Goal: Obtain resource: Download file/media

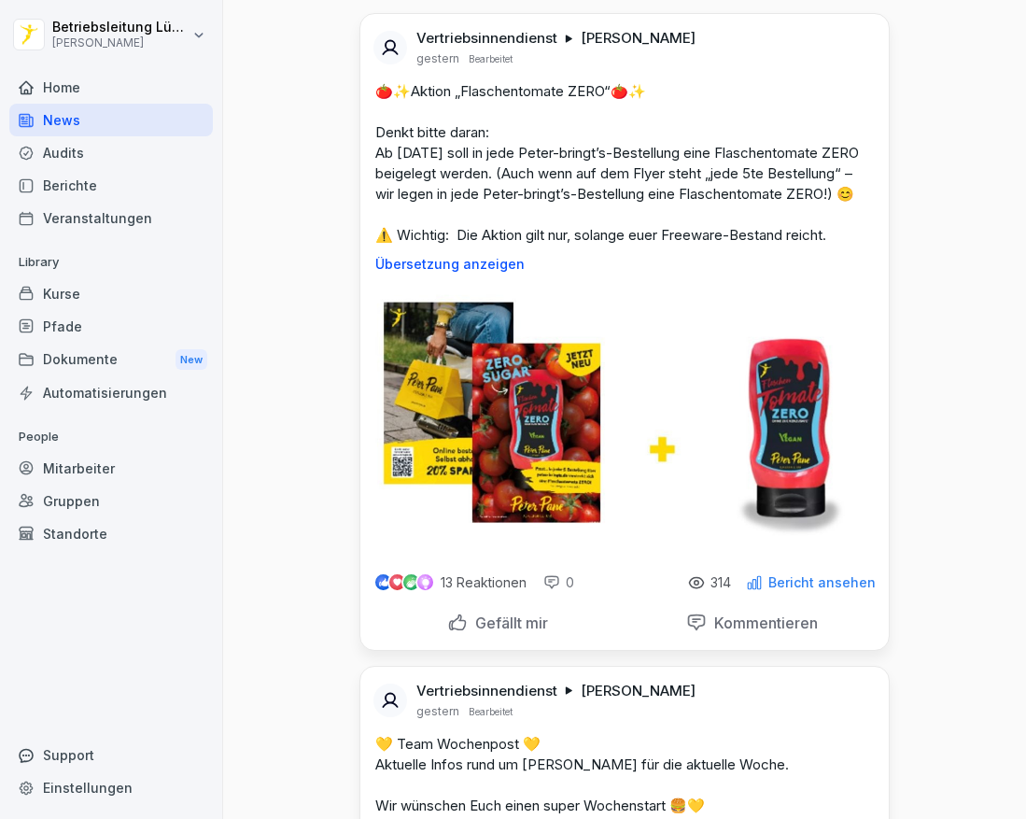
scroll to position [93, 0]
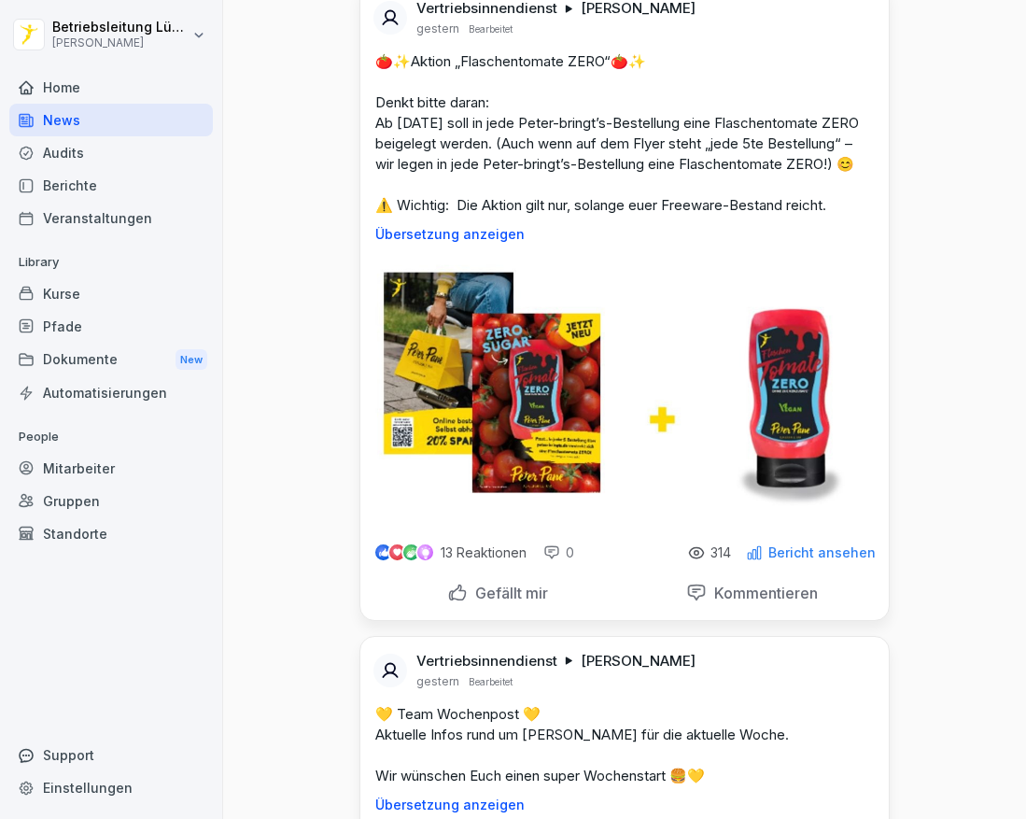
click at [489, 602] on p "Gefällt mir" at bounding box center [508, 593] width 80 height 19
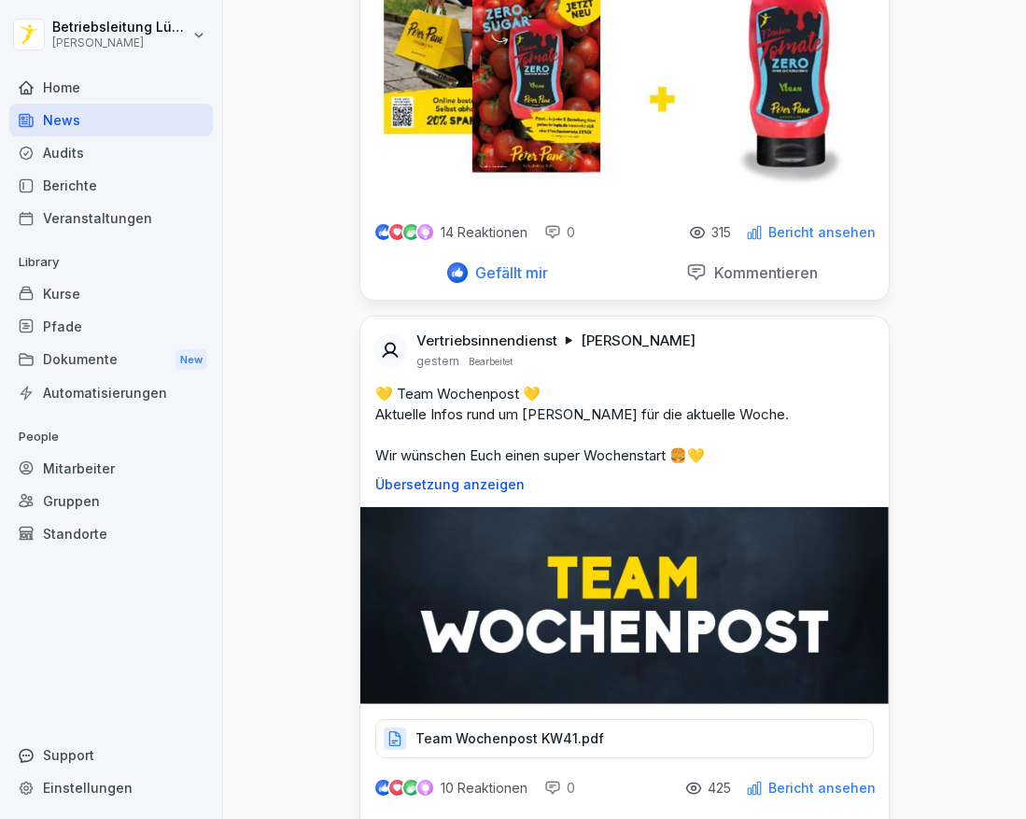
scroll to position [560, 0]
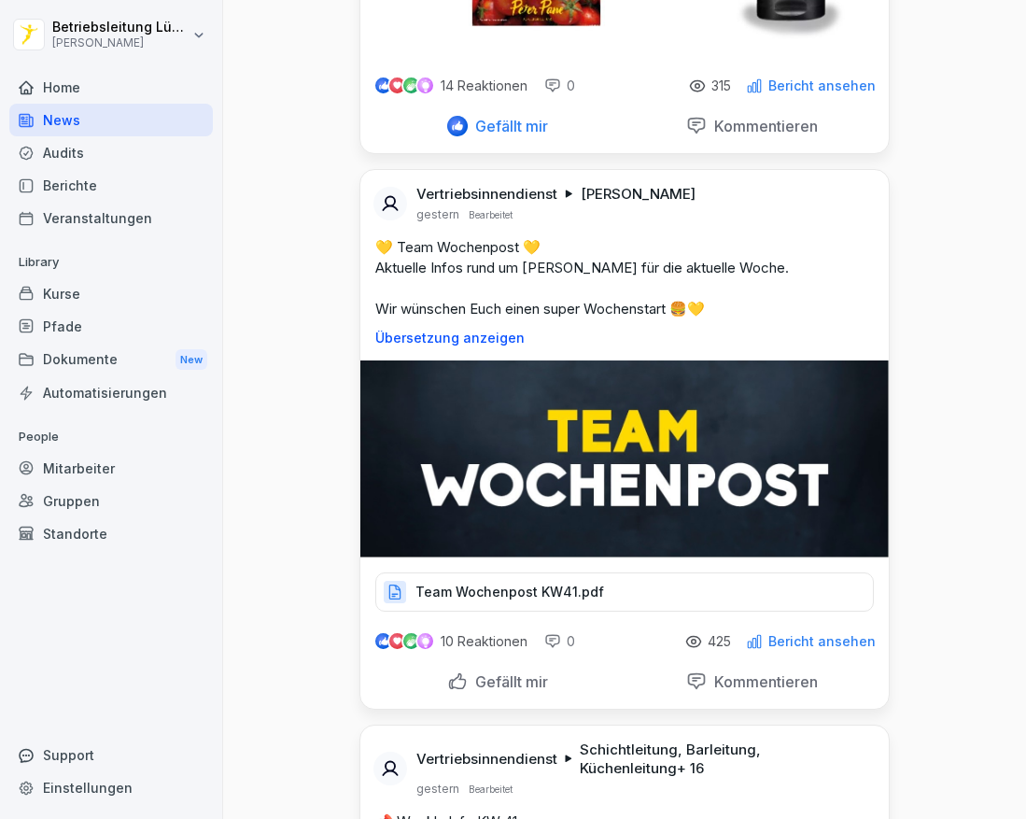
click at [75, 359] on div "Dokumente New" at bounding box center [111, 360] width 204 height 35
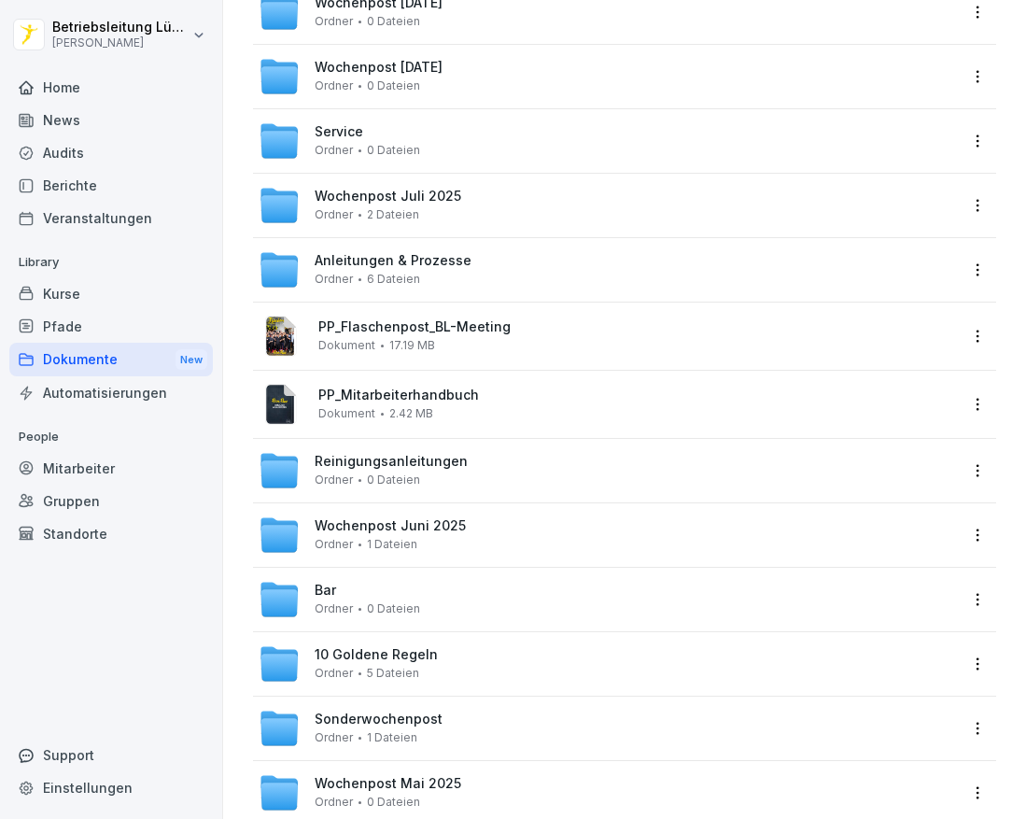
scroll to position [280, 0]
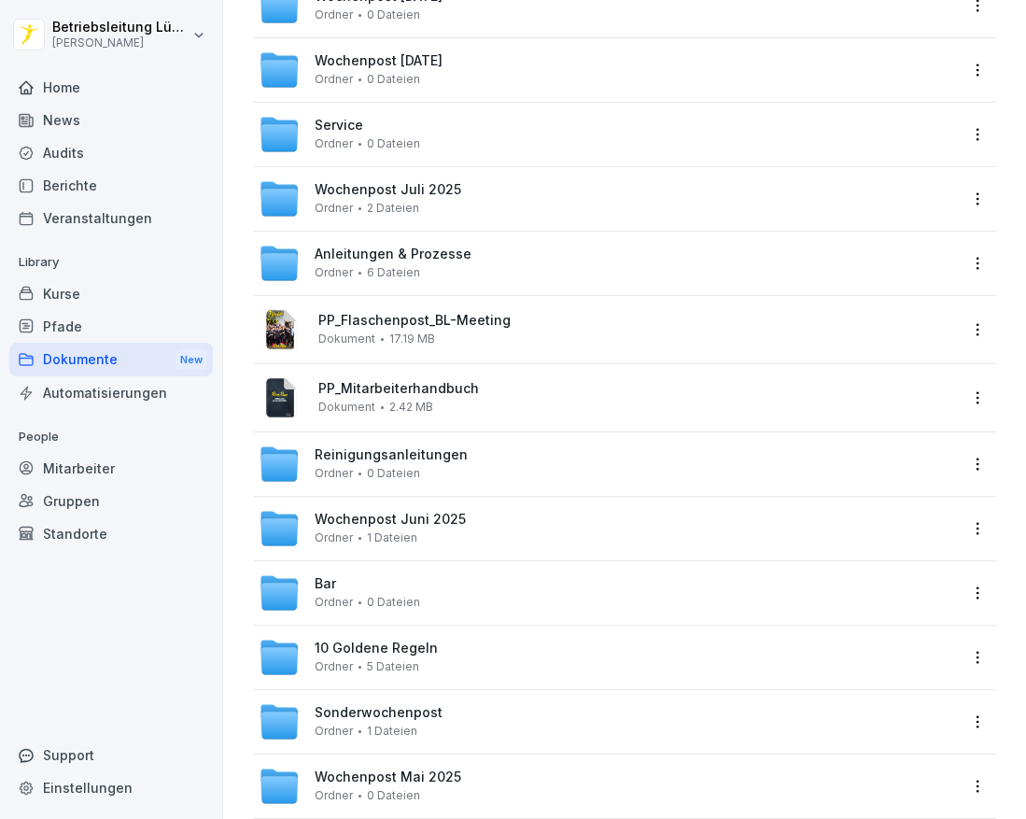
click at [430, 577] on div "Bar Ordner 0 Dateien" at bounding box center [608, 592] width 698 height 41
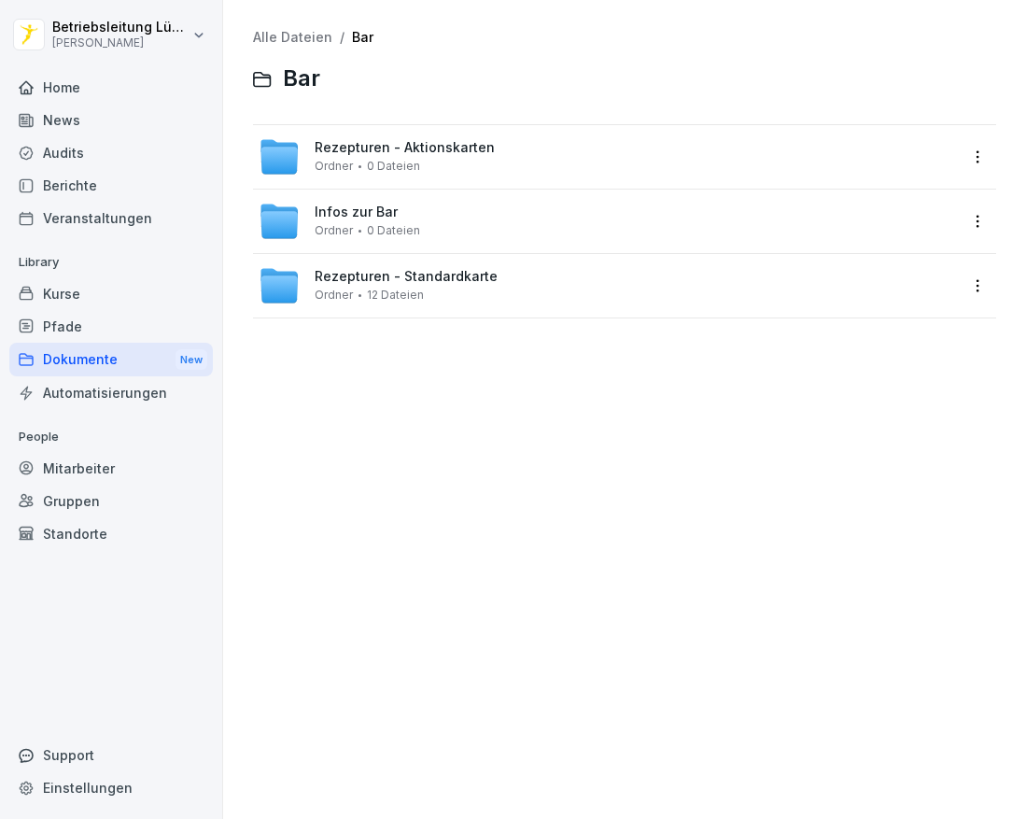
click at [345, 234] on span "Ordner" at bounding box center [334, 230] width 38 height 13
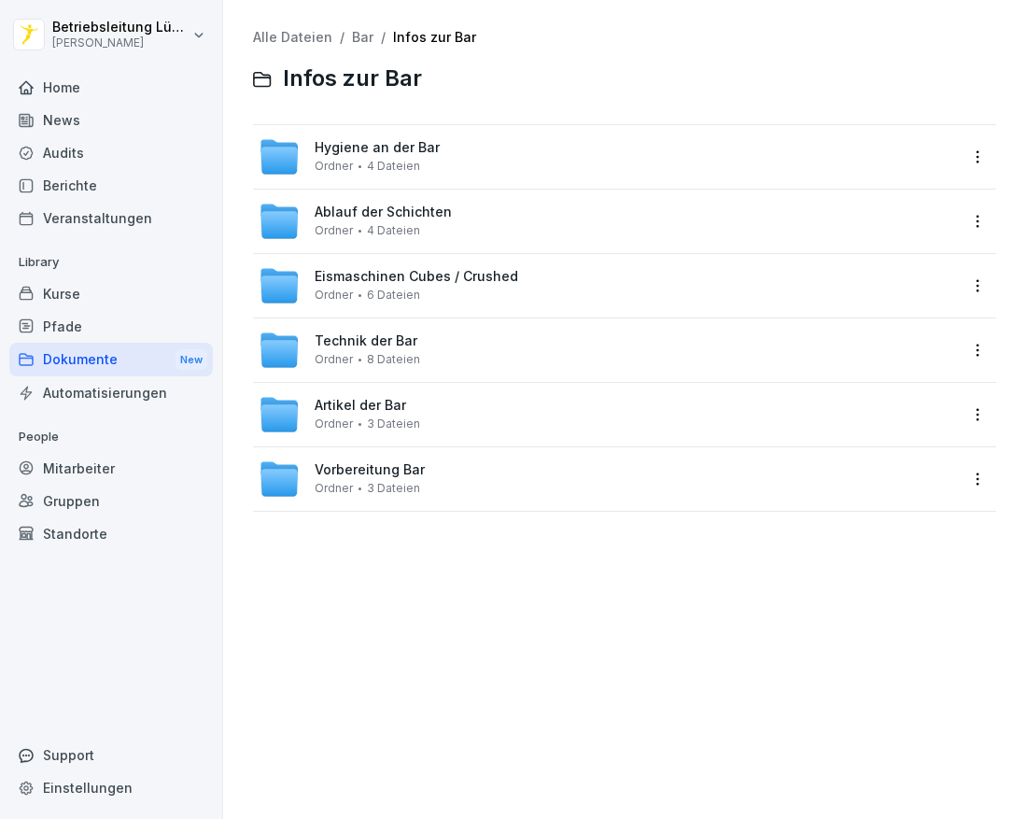
click at [350, 224] on span "Ordner" at bounding box center [334, 230] width 38 height 13
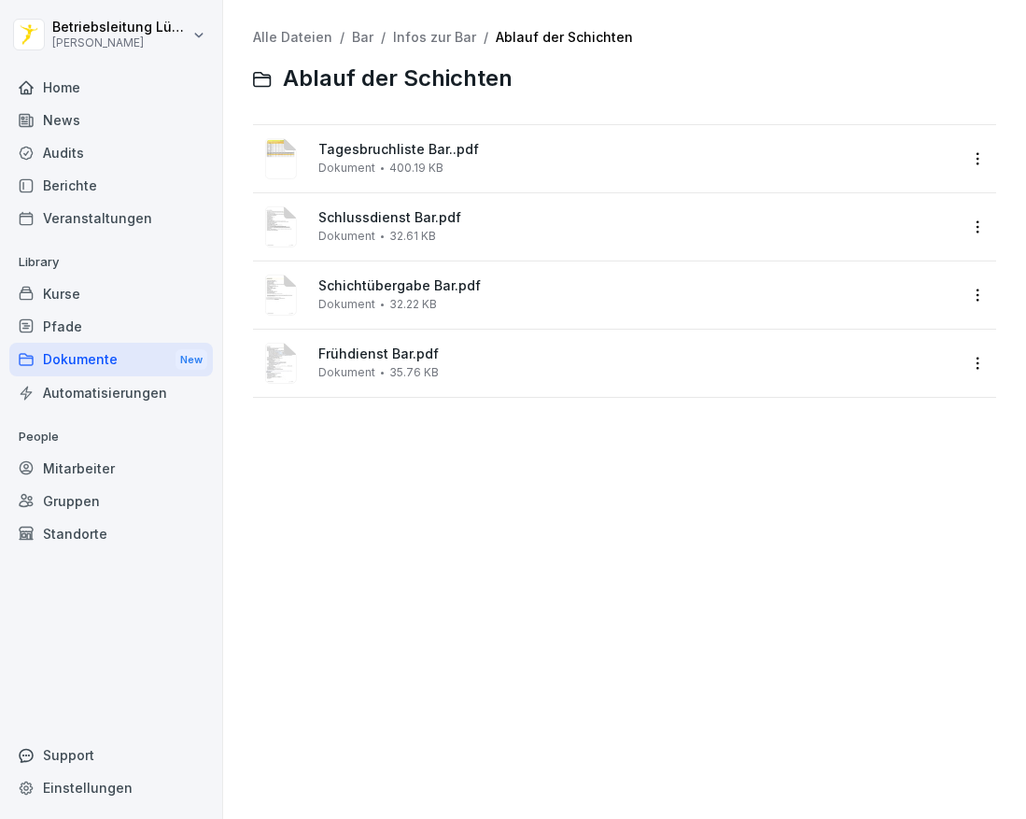
click at [383, 354] on span "Frühdienst Bar.pdf" at bounding box center [637, 354] width 639 height 16
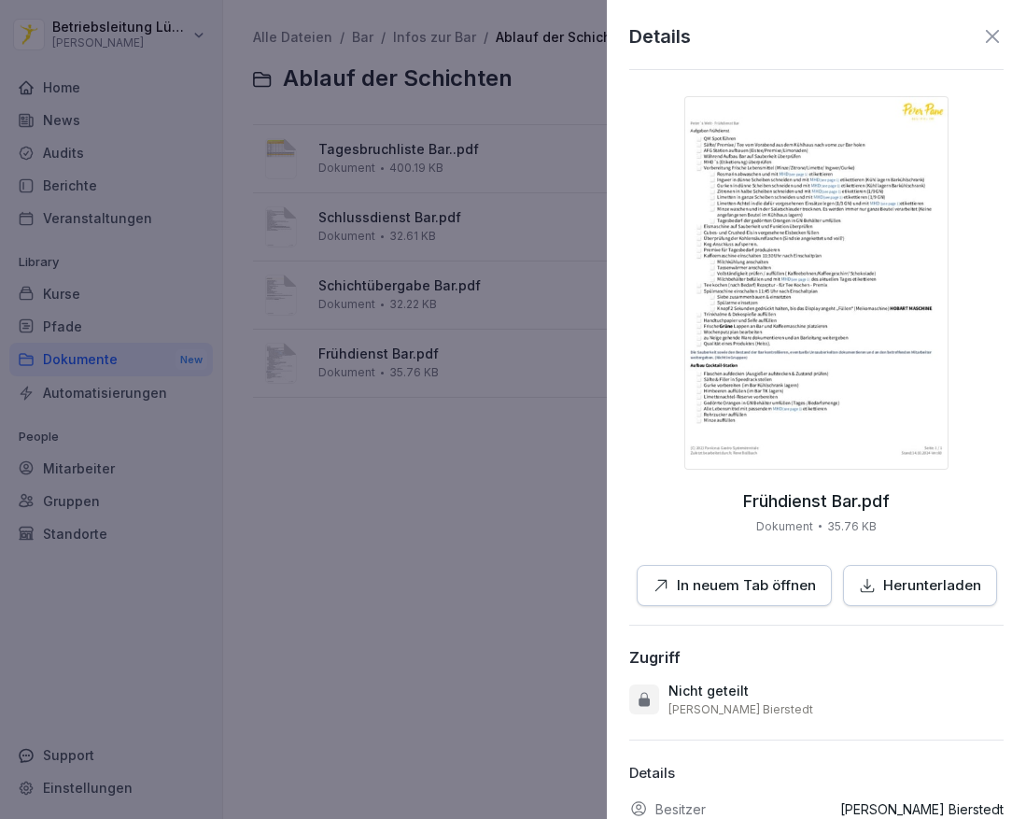
click at [741, 581] on p "In neuem Tab öffnen" at bounding box center [746, 585] width 139 height 21
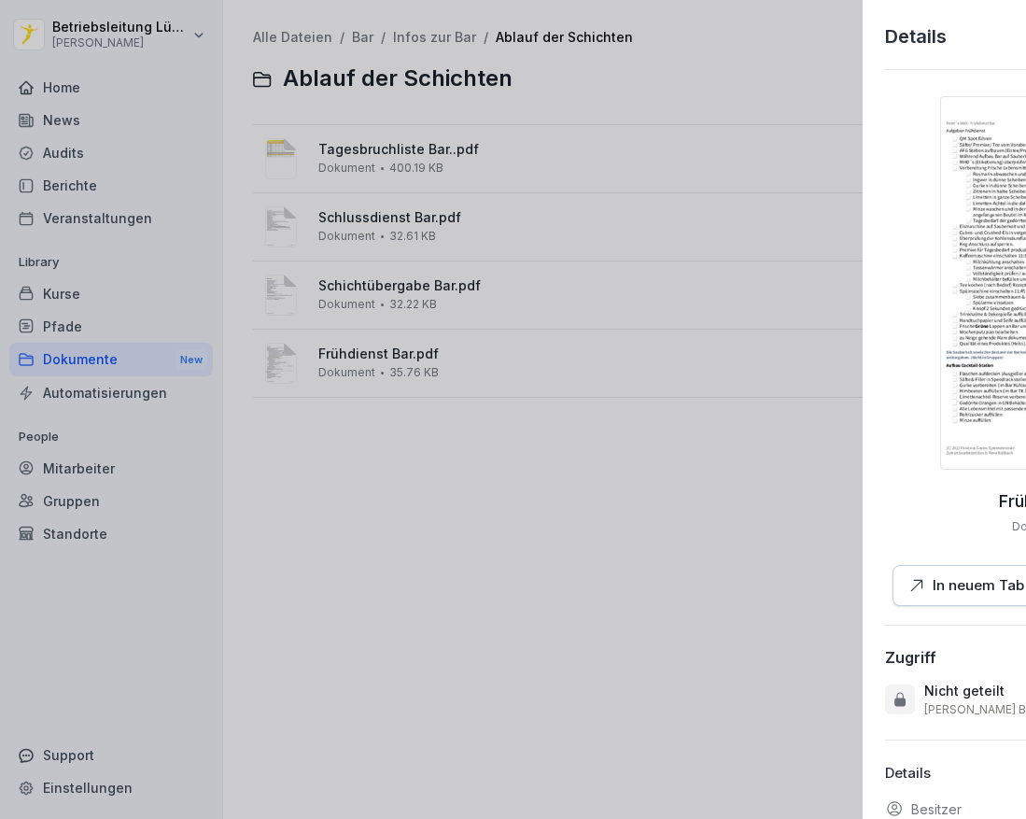
click at [394, 227] on div at bounding box center [513, 409] width 1026 height 819
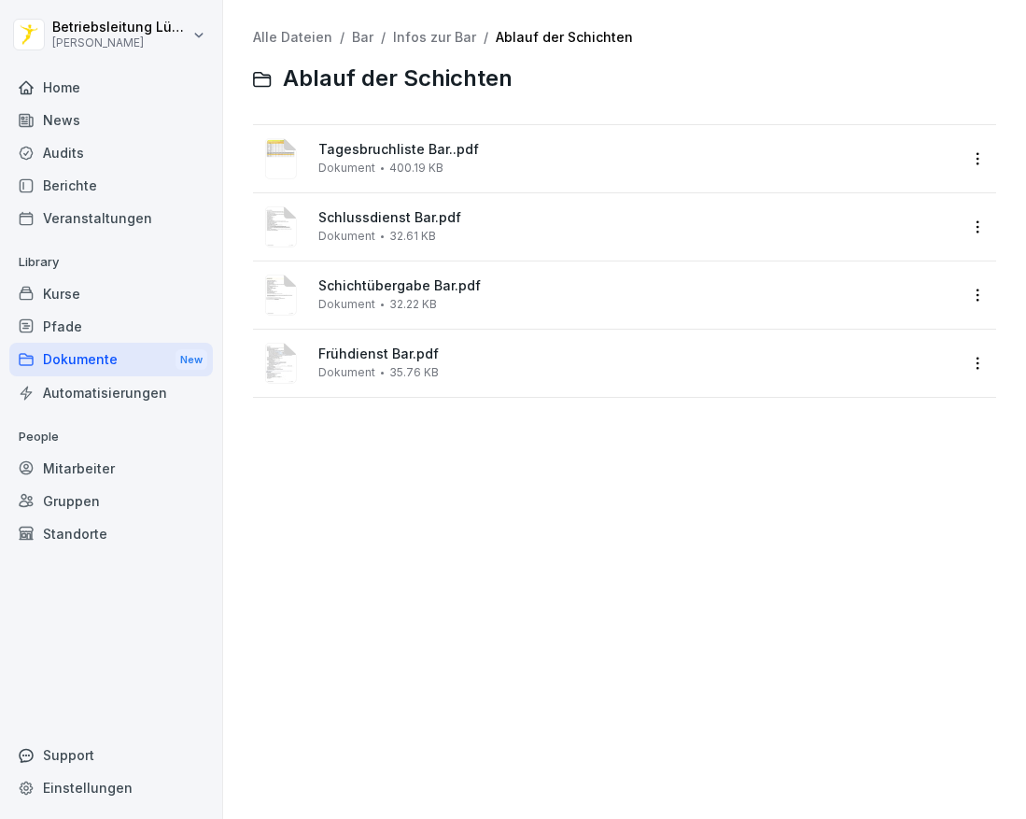
click at [394, 227] on div "Schlussdienst Bar.pdf Dokument 32.61 KB" at bounding box center [637, 226] width 639 height 33
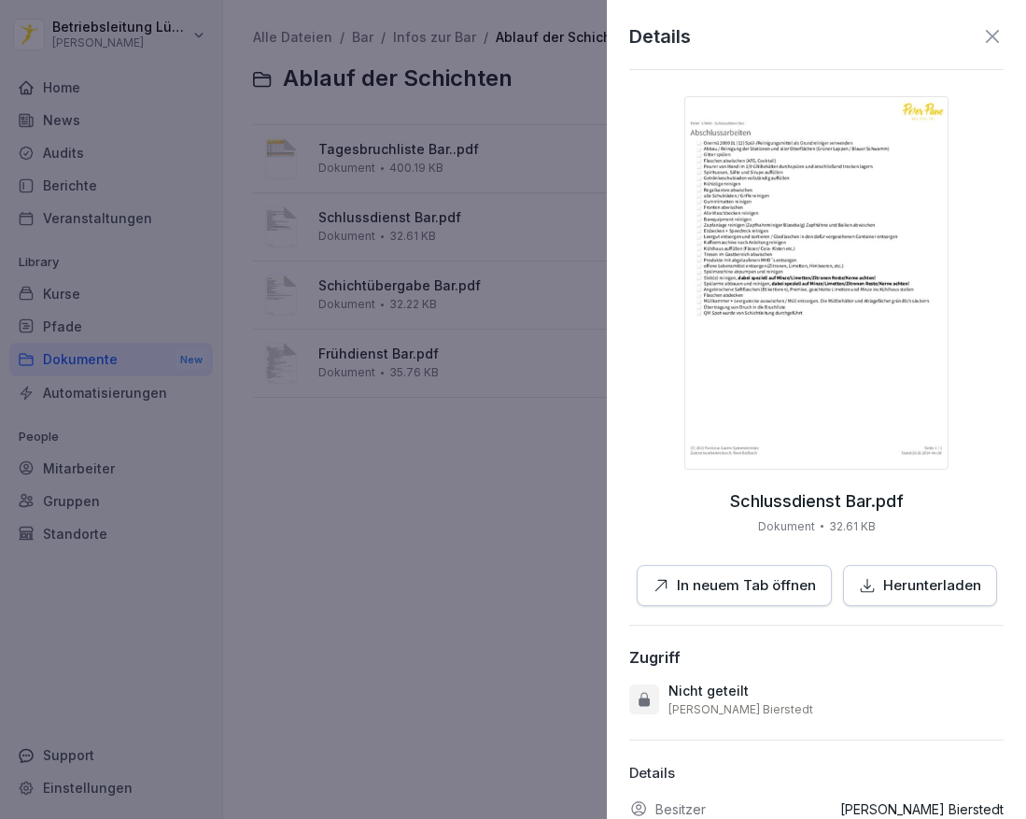
click at [751, 584] on p "In neuem Tab öffnen" at bounding box center [746, 585] width 139 height 21
